Goal: Information Seeking & Learning: Understand process/instructions

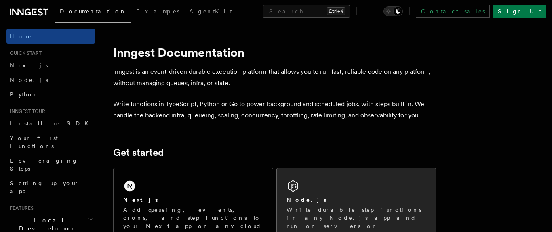
click at [301, 187] on div "Node.js Write durable step functions in any Node.js app and run on servers or s…" at bounding box center [356, 208] width 159 height 80
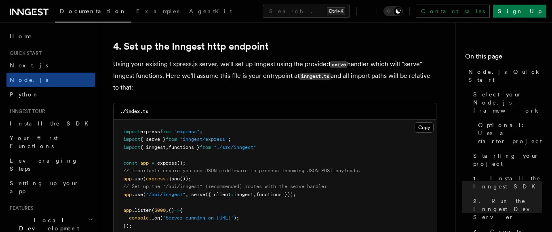
scroll to position [1243, 0]
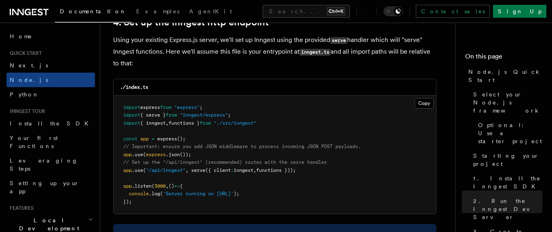
drag, startPoint x: 311, startPoint y: 172, endPoint x: 104, endPoint y: 170, distance: 207.3
click at [114, 170] on pre "import express from "express" ; import { serve } from "inngest/express" ; impor…" at bounding box center [275, 155] width 322 height 119
copy span "app .use ( "/api/inngest" , serve ({ client : inngest , functions }));"
drag, startPoint x: 246, startPoint y: 118, endPoint x: 211, endPoint y: 115, distance: 34.4
click at [211, 115] on pre "import express from "express" ; import { serve } from "inngest/express" ; impor…" at bounding box center [275, 155] width 322 height 119
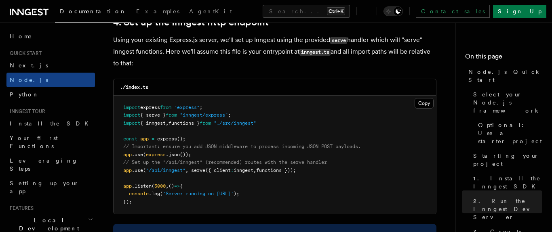
click at [255, 131] on pre "import express from "express" ; import { serve } from "inngest/express" ; impor…" at bounding box center [275, 155] width 322 height 119
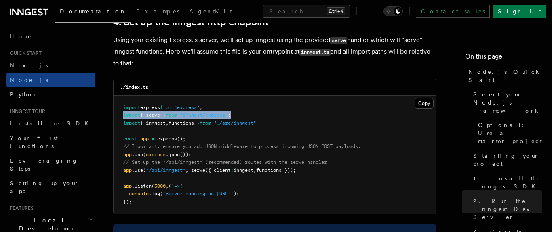
drag, startPoint x: 242, startPoint y: 117, endPoint x: 117, endPoint y: 121, distance: 124.9
click at [117, 121] on pre "import express from "express" ; import { serve } from "inngest/express" ; impor…" at bounding box center [275, 155] width 322 height 119
copy span "import { serve } from "inngest/express" ;"
